Goal: Information Seeking & Learning: Learn about a topic

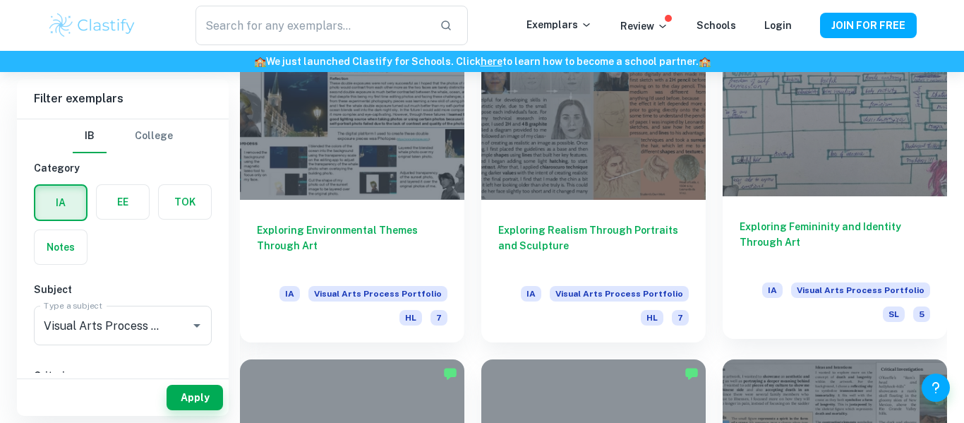
scroll to position [1267, 0]
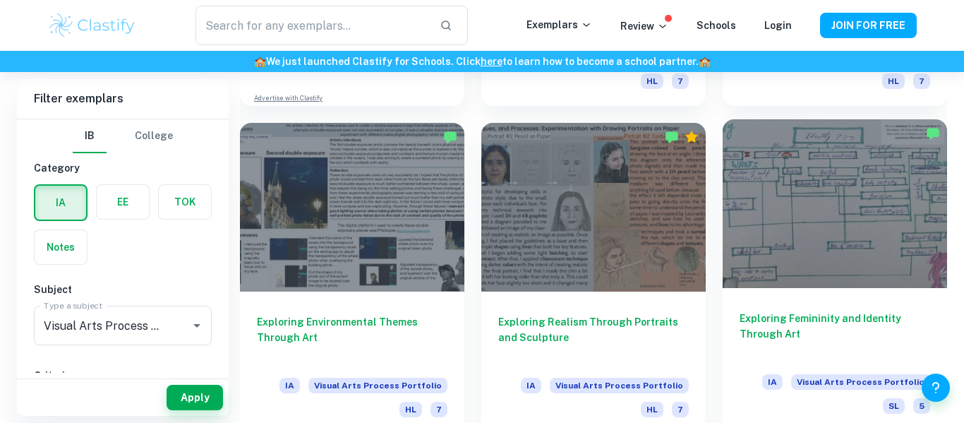
click at [769, 311] on h6 "Exploring Femininity and Identity Through Art" at bounding box center [835, 334] width 191 height 47
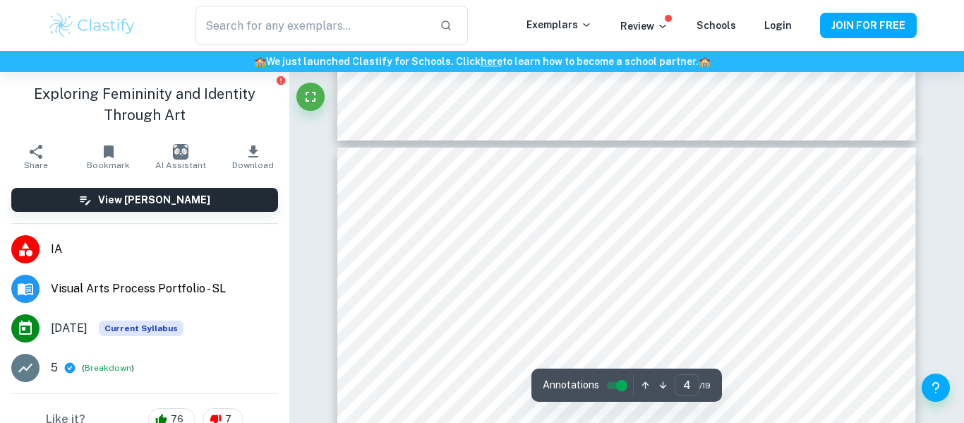
scroll to position [1377, 0]
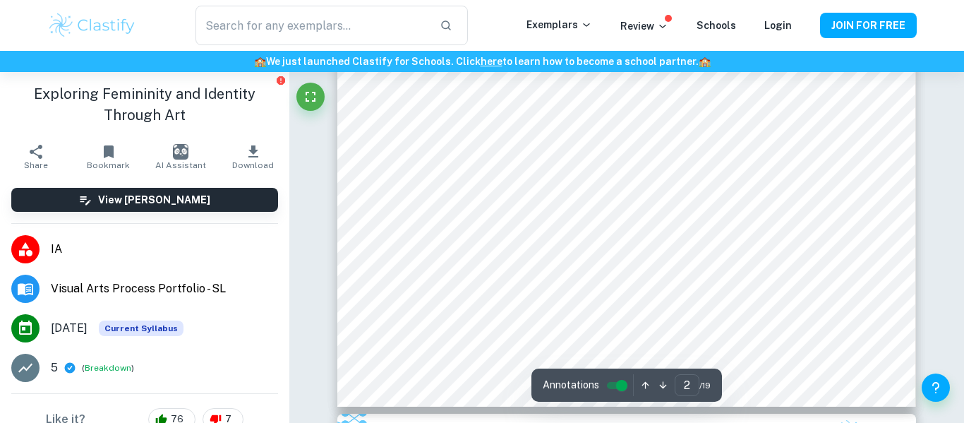
type input "1"
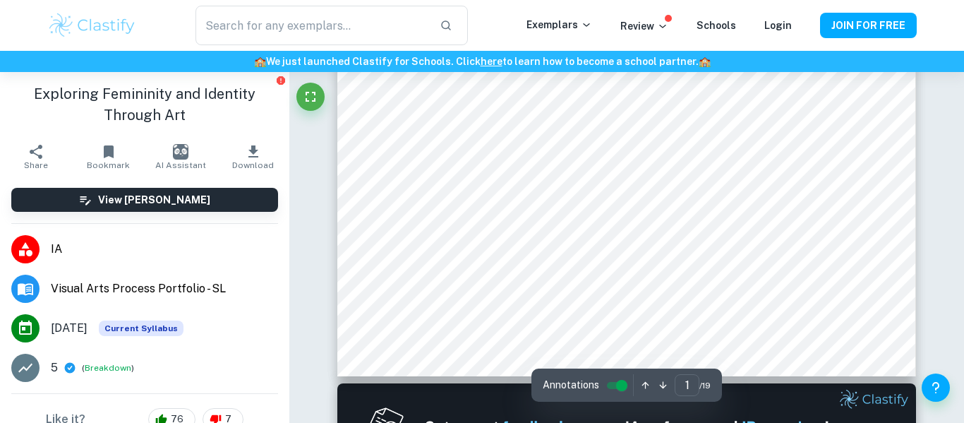
scroll to position [0, 0]
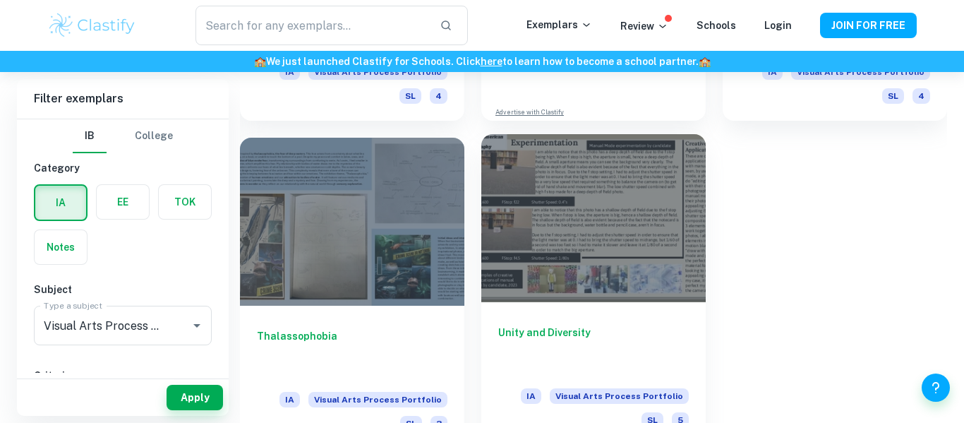
scroll to position [2918, 0]
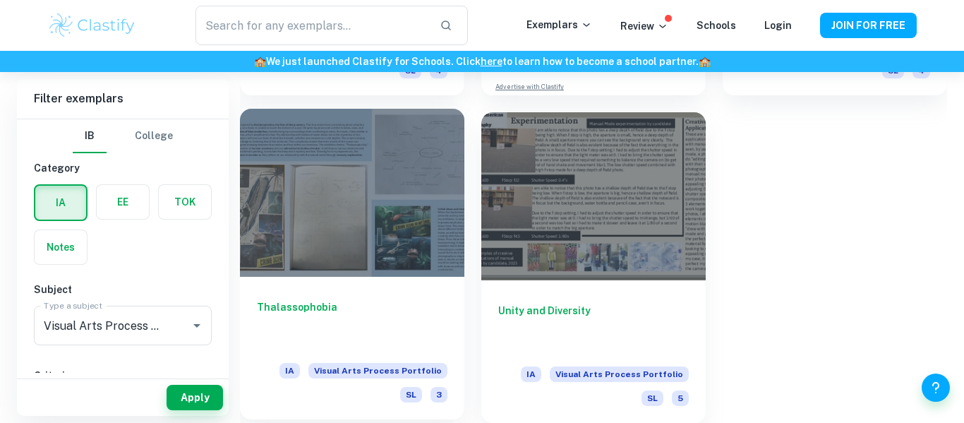
click at [356, 317] on h6 "Thalassophobia" at bounding box center [352, 322] width 191 height 47
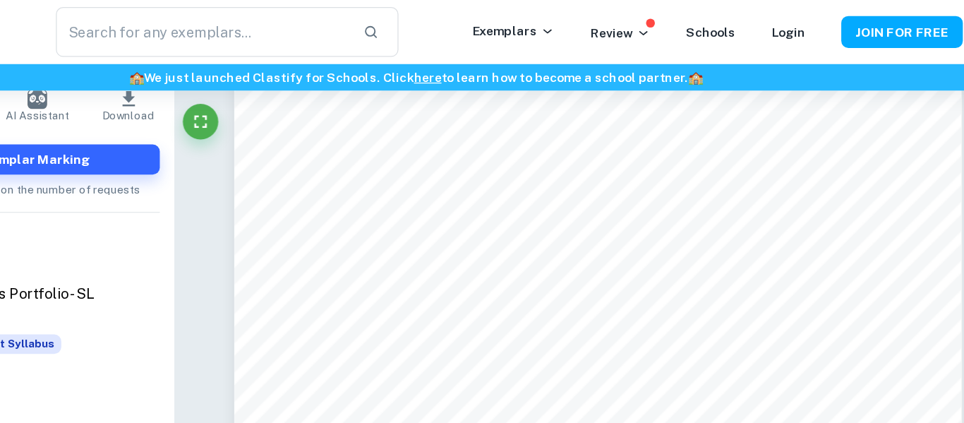
scroll to position [884, 0]
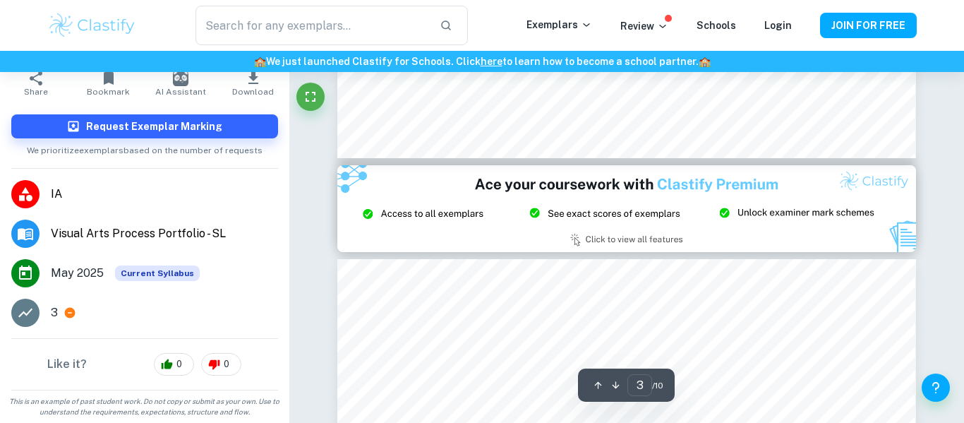
type input "2"
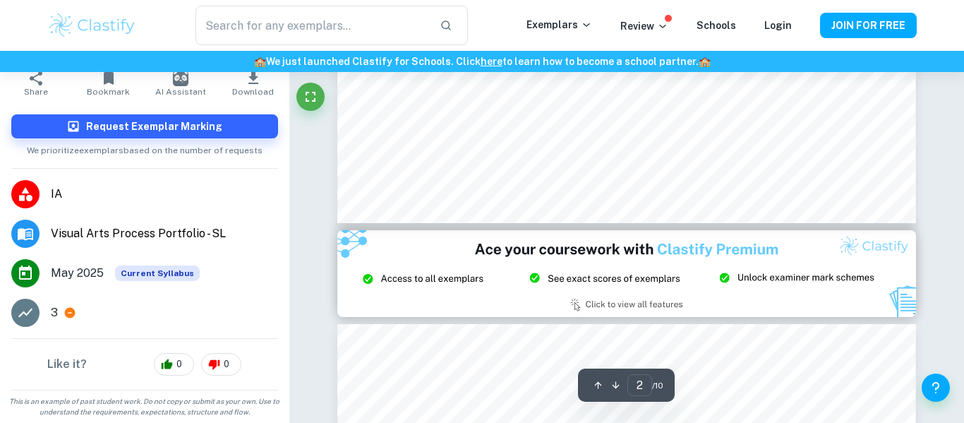
scroll to position [476, 0]
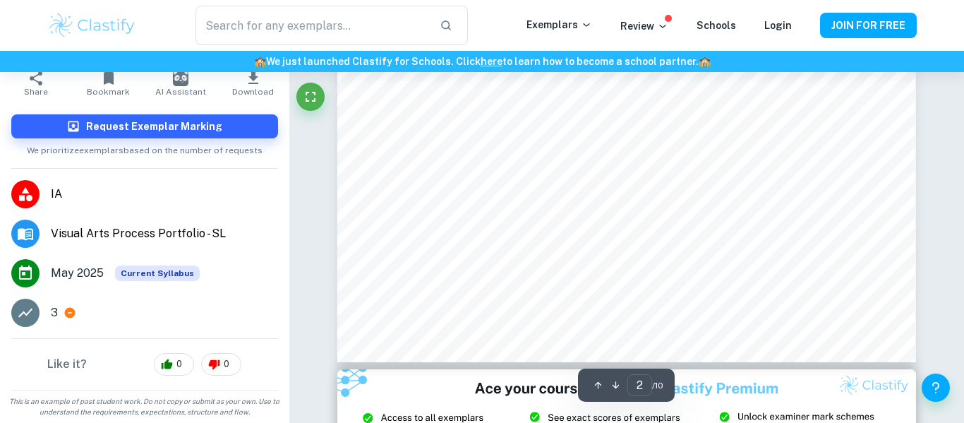
click at [261, 78] on button "Download" at bounding box center [253, 84] width 72 height 40
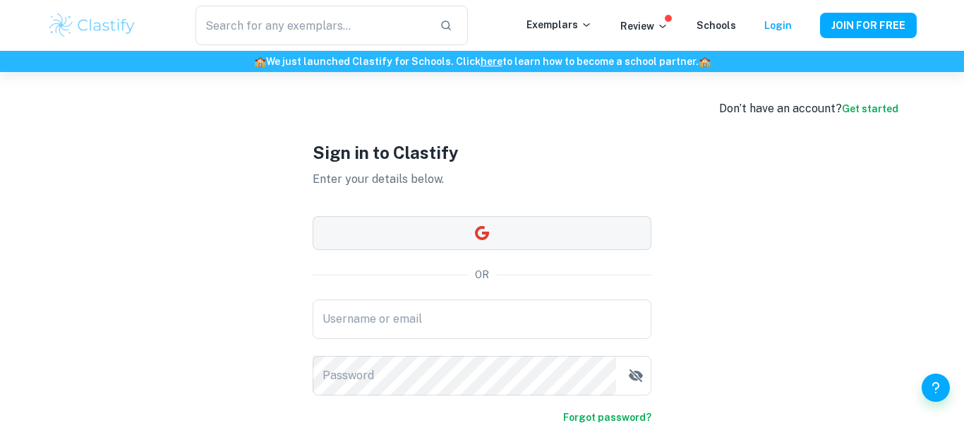
scroll to position [88, 0]
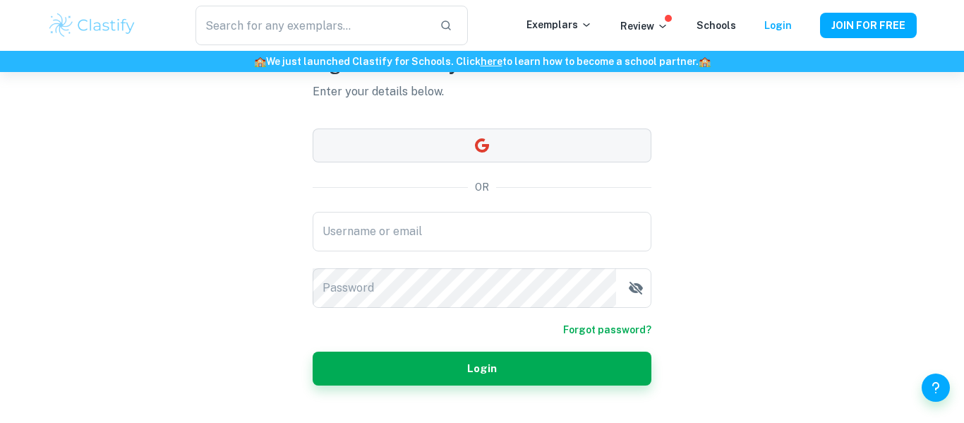
click at [433, 145] on button "button" at bounding box center [482, 145] width 339 height 34
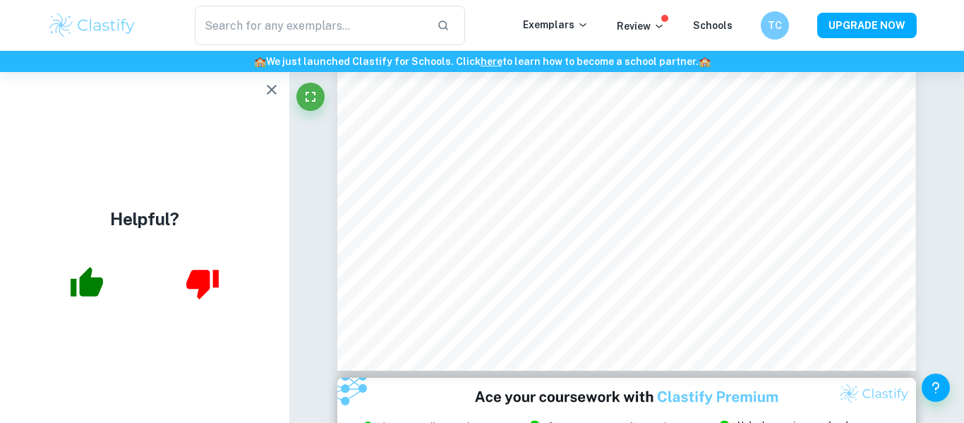
click at [272, 96] on icon "button" at bounding box center [271, 89] width 17 height 17
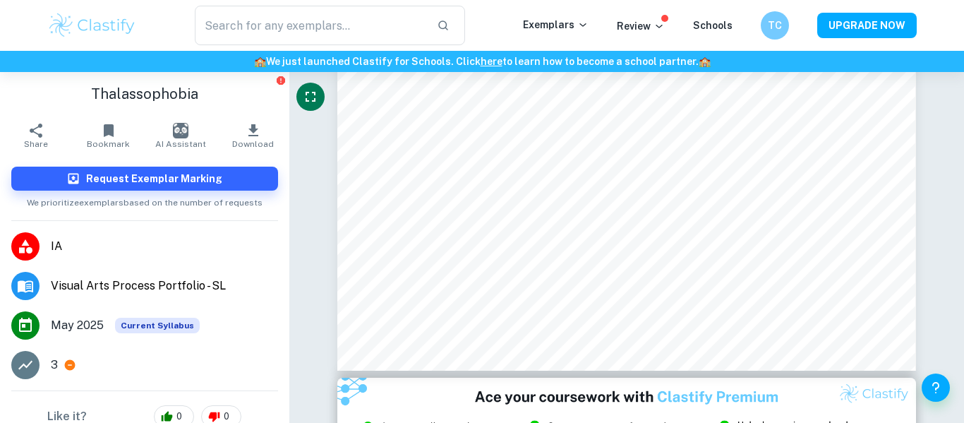
click at [306, 100] on icon "Fullscreen" at bounding box center [311, 97] width 10 height 10
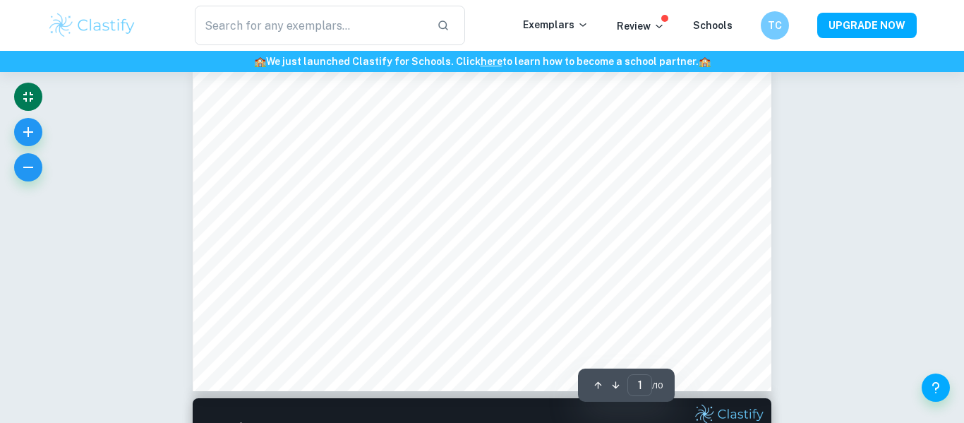
scroll to position [28, 0]
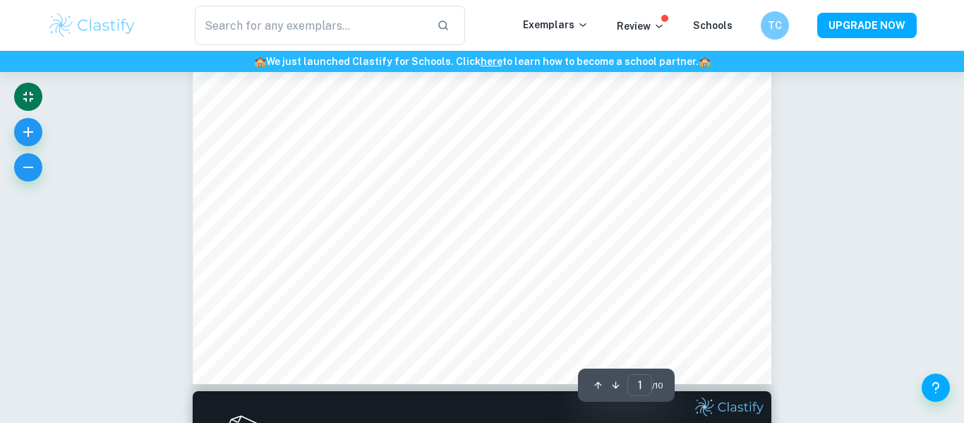
click at [14, 121] on div at bounding box center [28, 136] width 28 height 106
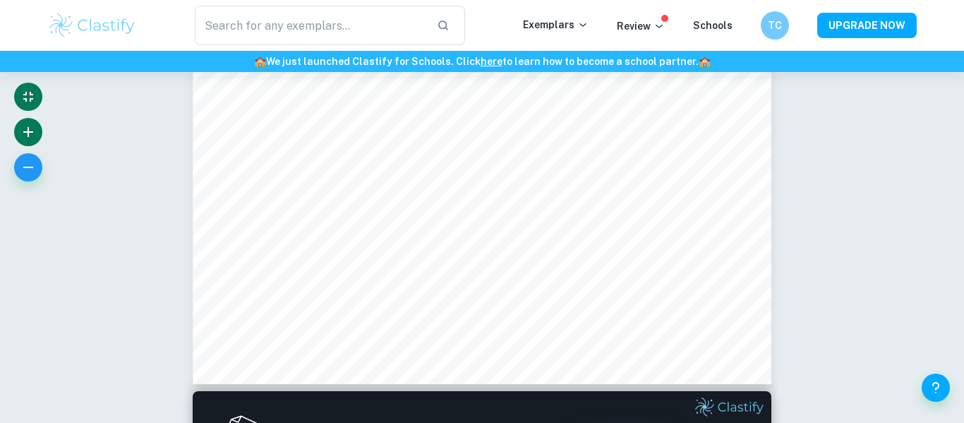
click at [21, 128] on icon "button" at bounding box center [28, 132] width 17 height 17
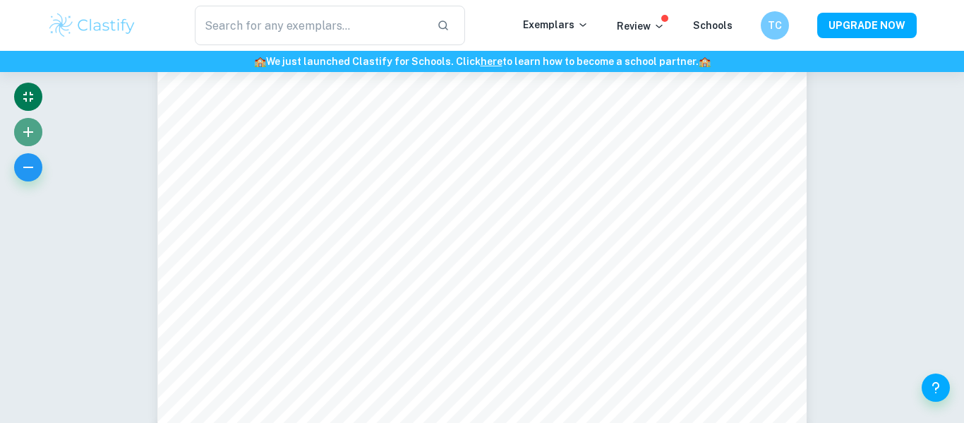
click at [21, 128] on icon "button" at bounding box center [28, 132] width 17 height 17
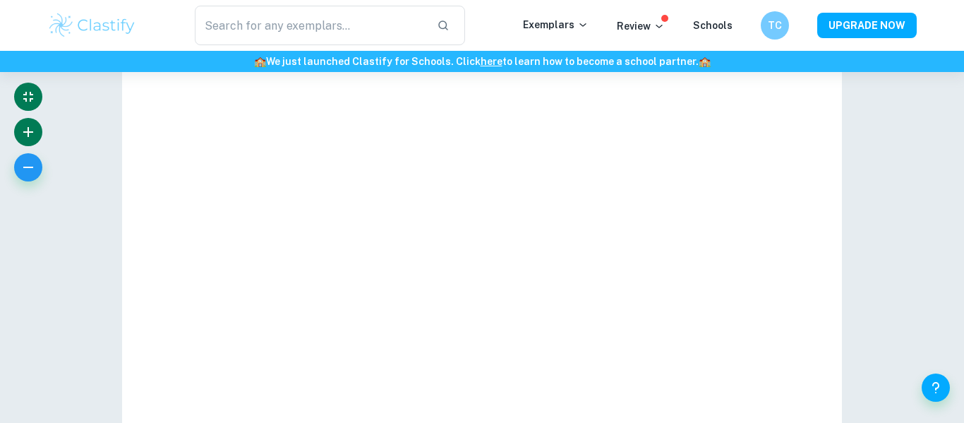
click at [21, 128] on icon "button" at bounding box center [28, 132] width 17 height 17
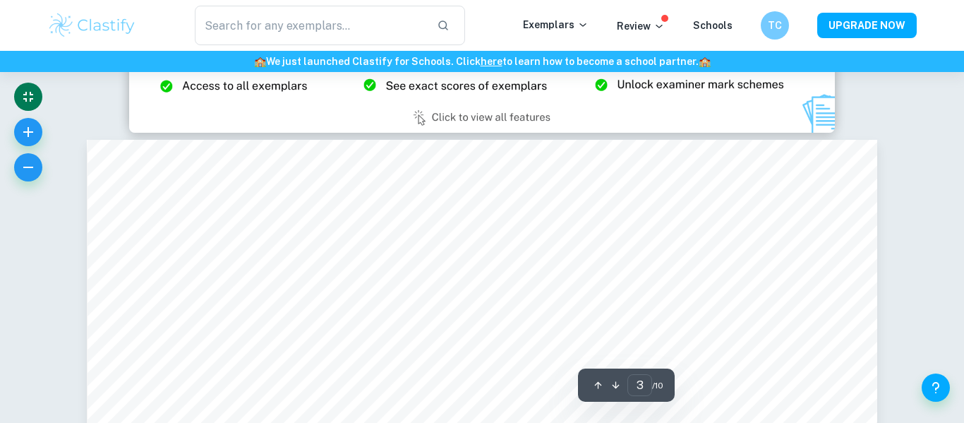
scroll to position [1074, 0]
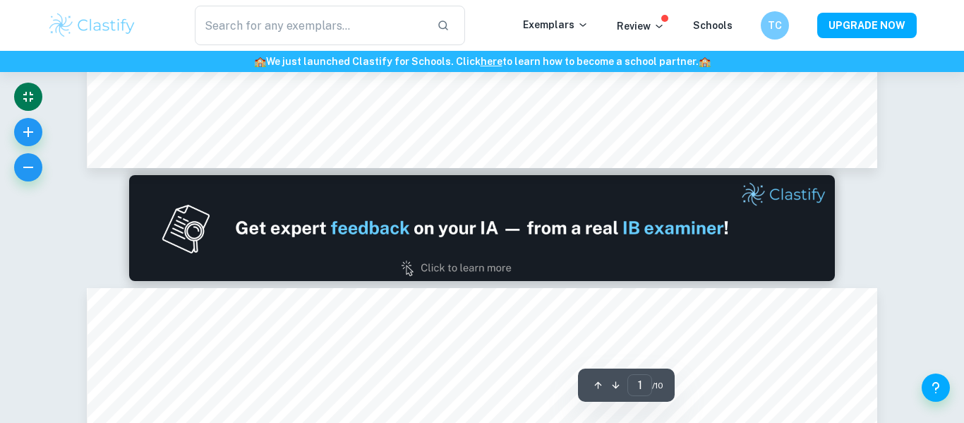
type input "2"
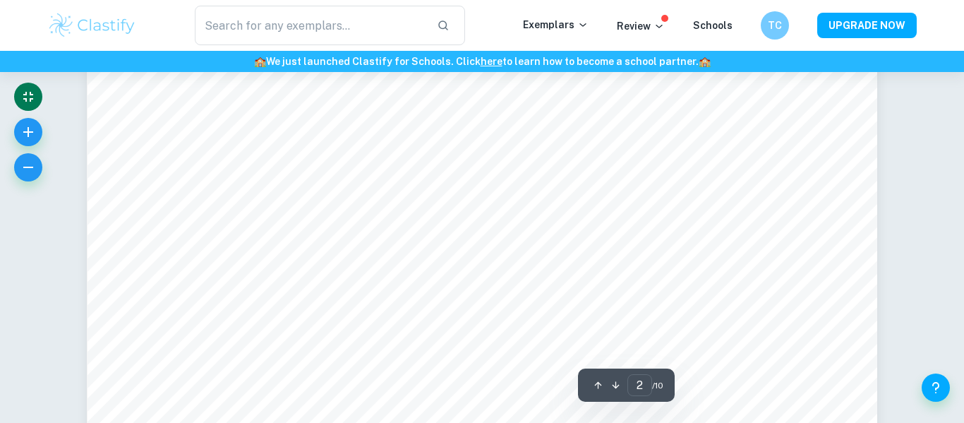
scroll to position [623, 0]
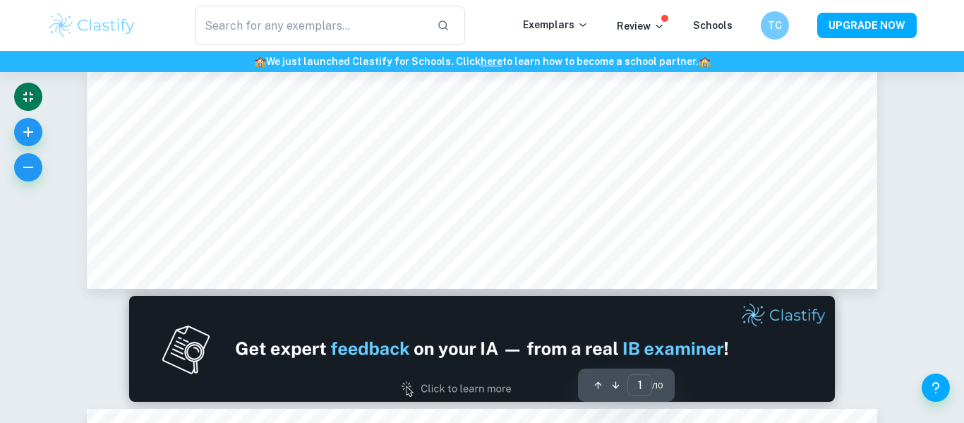
scroll to position [0, 0]
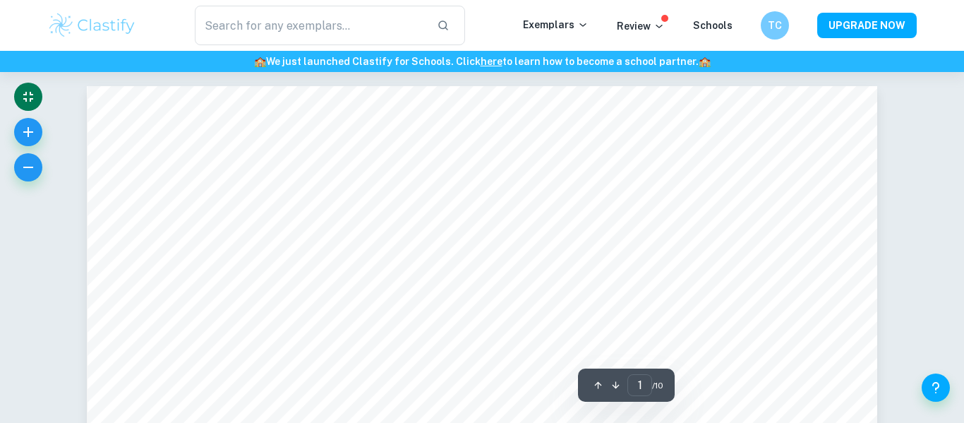
click at [15, 91] on button "Exit fullscreen" at bounding box center [28, 97] width 28 height 28
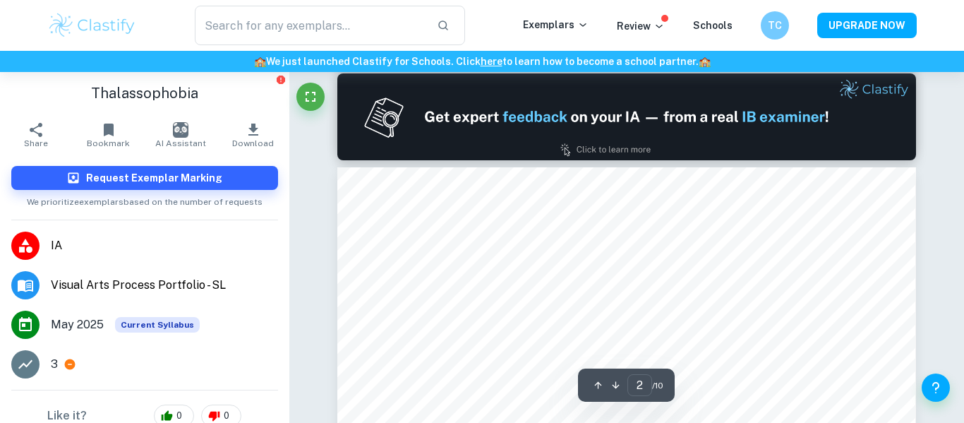
scroll to position [352, 0]
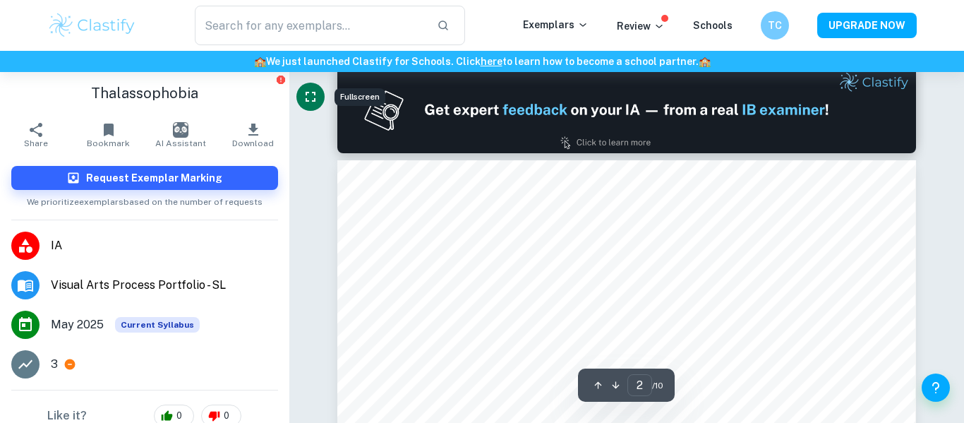
click at [305, 90] on icon "Fullscreen" at bounding box center [310, 96] width 17 height 17
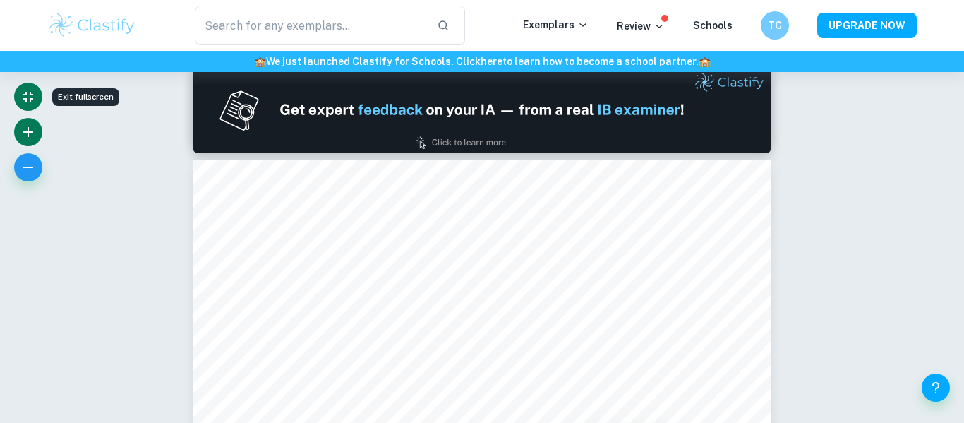
click at [23, 141] on button "button" at bounding box center [28, 132] width 28 height 28
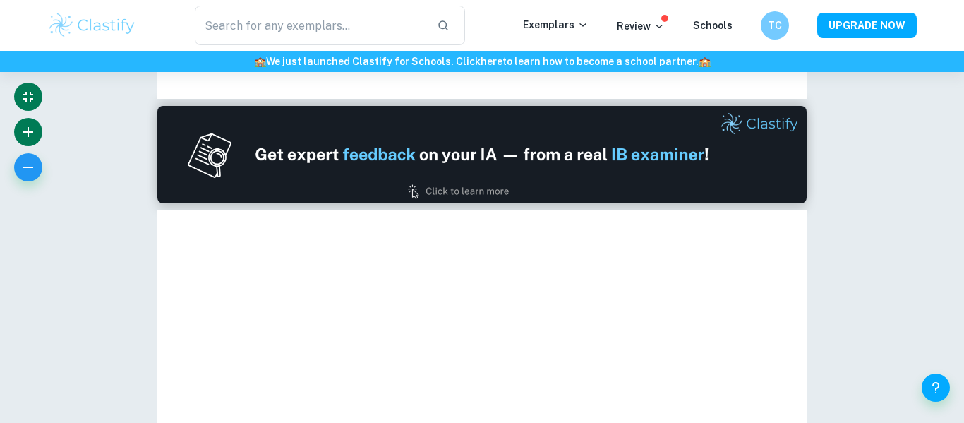
click at [23, 141] on button "button" at bounding box center [28, 132] width 28 height 28
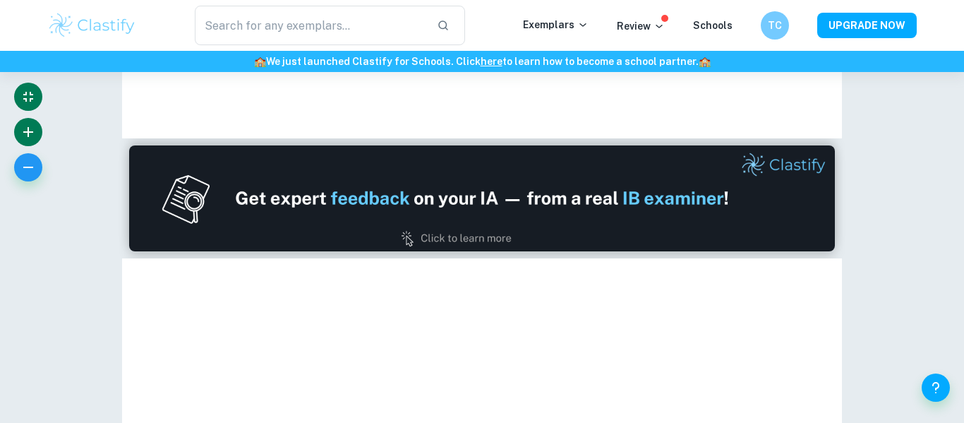
click at [23, 141] on button "button" at bounding box center [28, 132] width 28 height 28
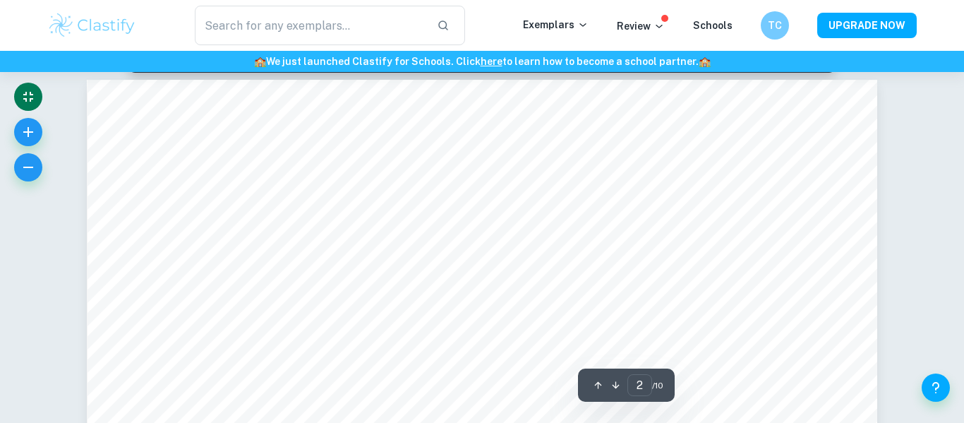
scroll to position [616, 0]
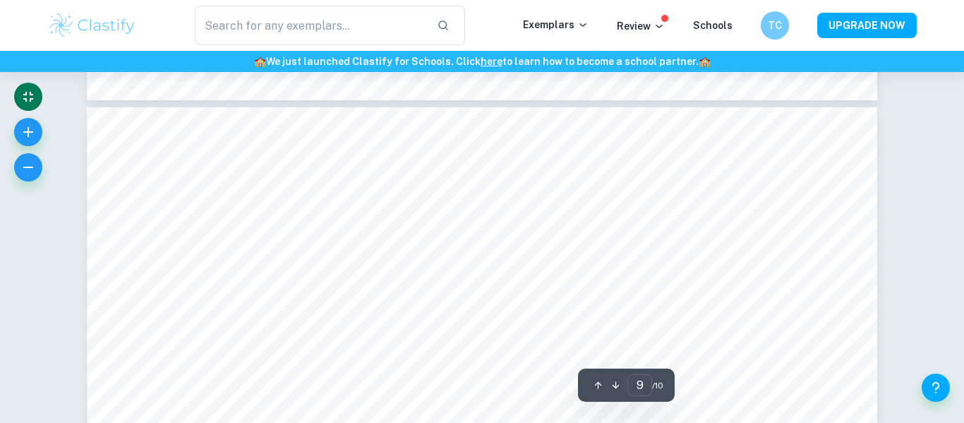
type input "10"
